Goal: Transaction & Acquisition: Purchase product/service

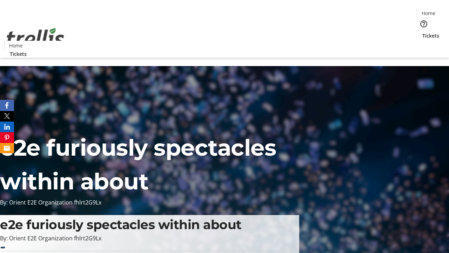
click at [422, 32] on span "Tickets" at bounding box center [430, 35] width 17 height 7
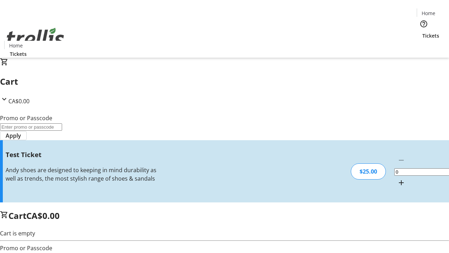
click at [397, 178] on mat-icon "Increment by one" at bounding box center [401, 182] width 8 height 8
type input "1"
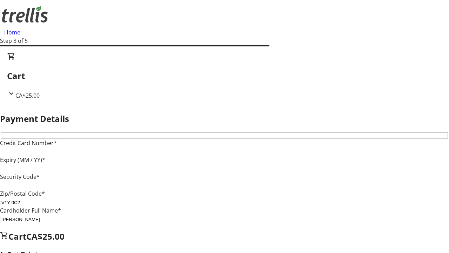
type input "V1Y 0C2"
